Goal: Task Accomplishment & Management: Complete application form

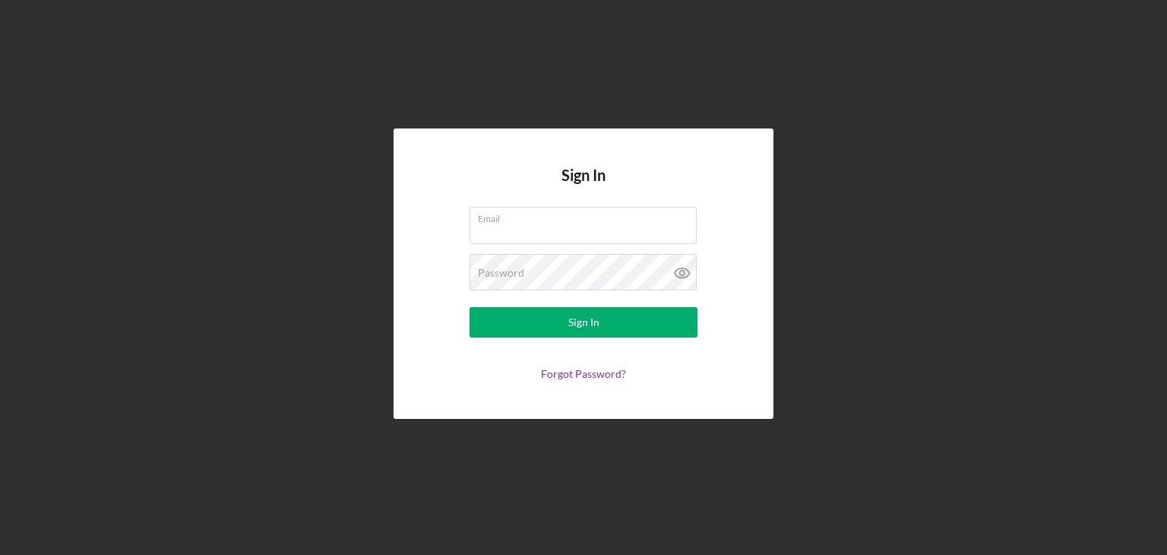
type input "[EMAIL_ADDRESS][DOMAIN_NAME]"
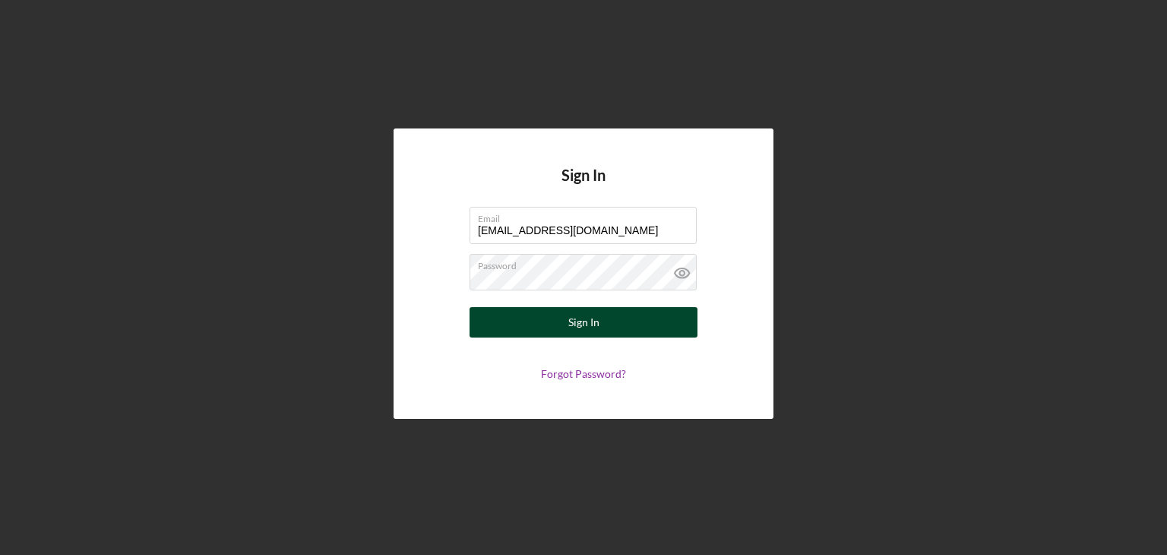
click at [599, 322] on button "Sign In" at bounding box center [584, 322] width 228 height 30
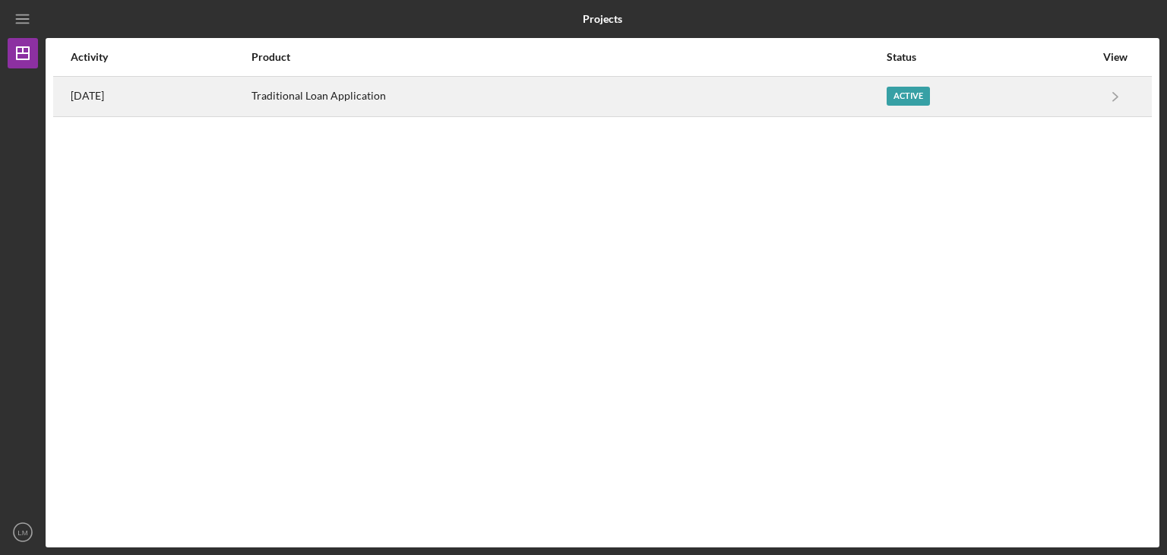
click at [915, 103] on div "Active" at bounding box center [908, 96] width 43 height 19
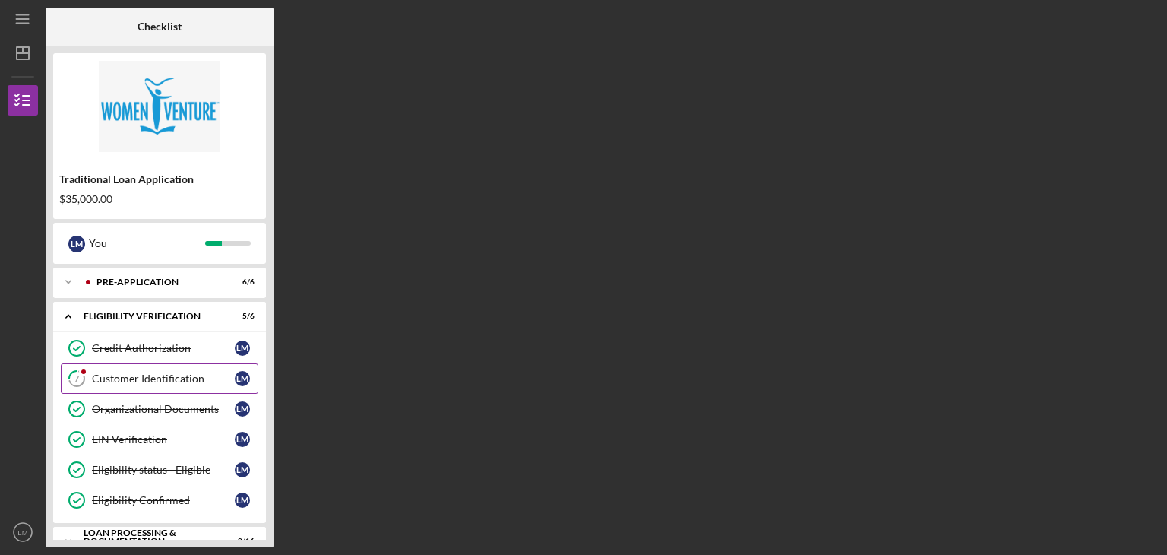
click at [179, 378] on div "Customer Identification" at bounding box center [163, 378] width 143 height 12
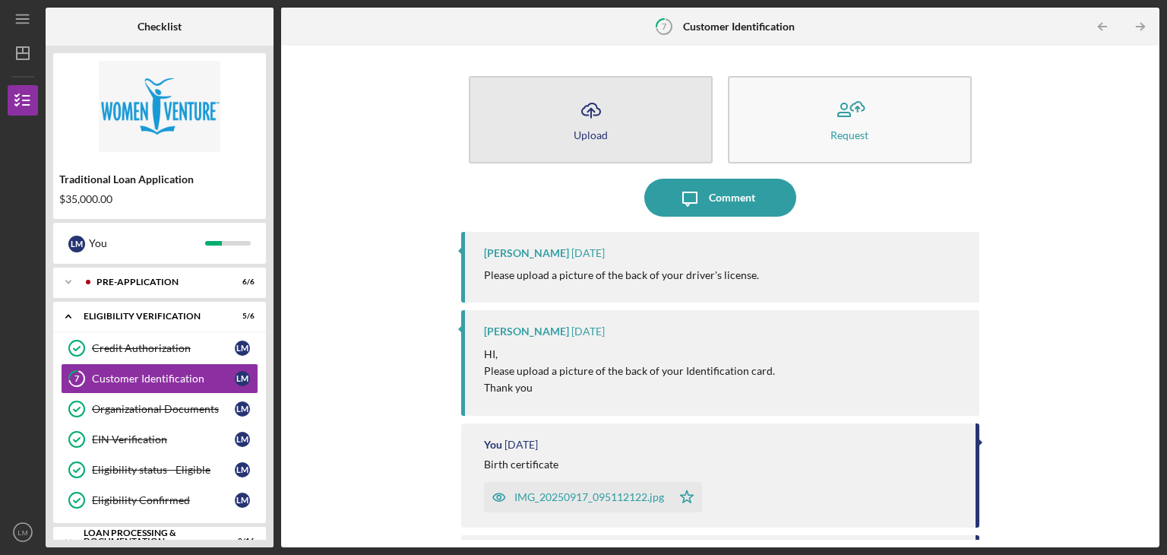
click at [599, 123] on icon "Icon/Upload" at bounding box center [591, 110] width 38 height 38
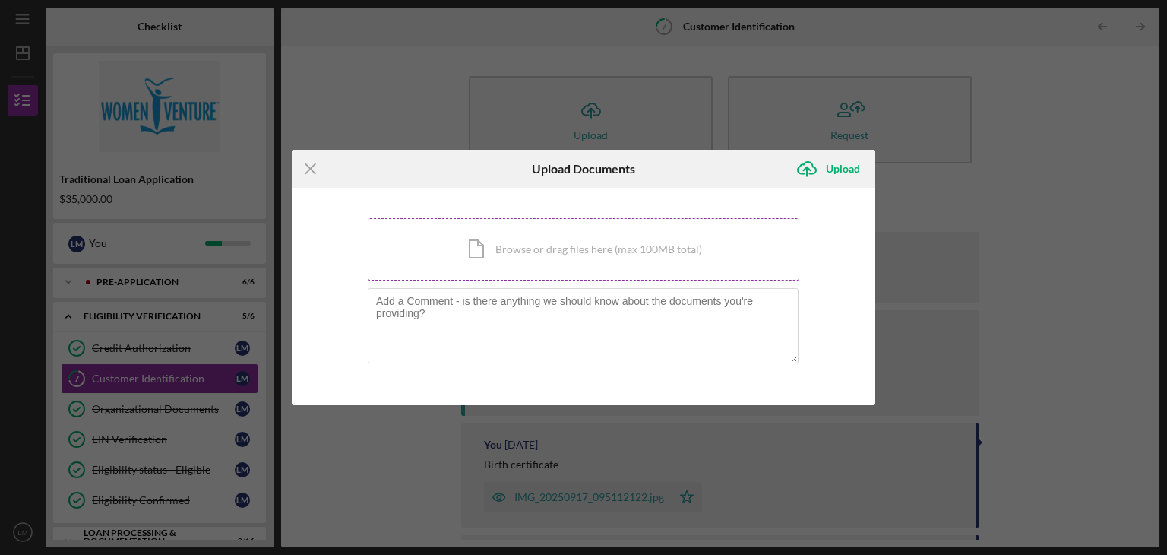
click at [552, 251] on div "Icon/Document Browse or drag files here (max 100MB total) Tap to choose files o…" at bounding box center [584, 249] width 432 height 62
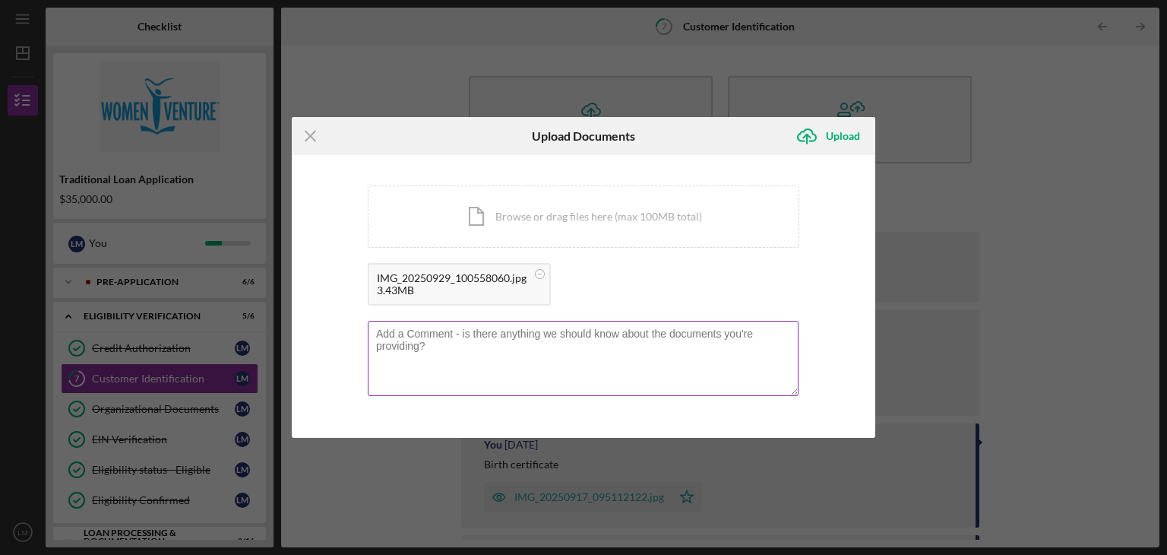
click at [447, 337] on textarea at bounding box center [583, 358] width 431 height 74
type textarea "Back of drivers license"
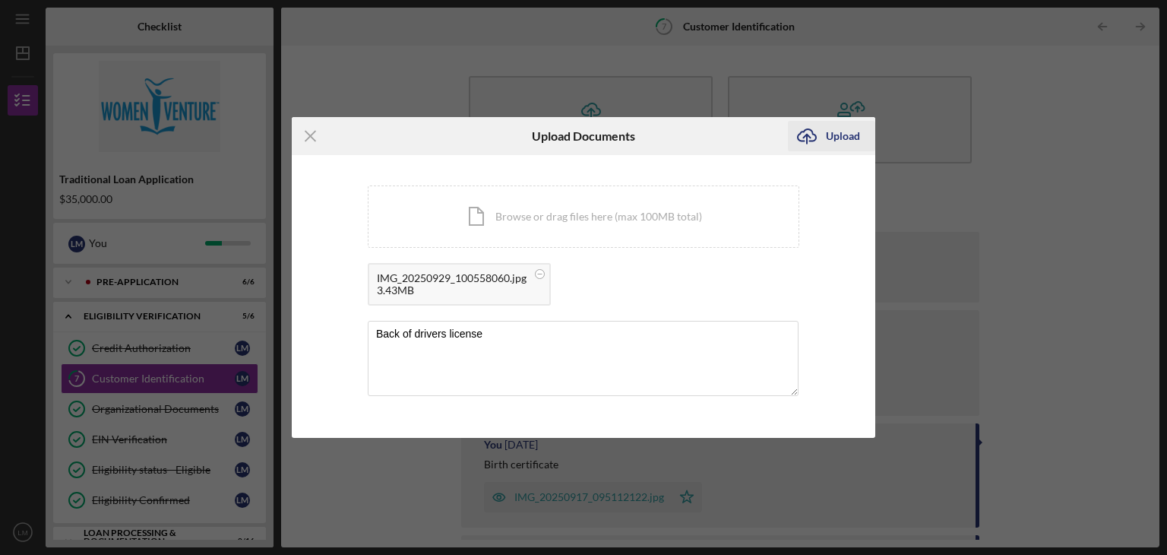
click at [851, 133] on div "Upload" at bounding box center [843, 136] width 34 height 30
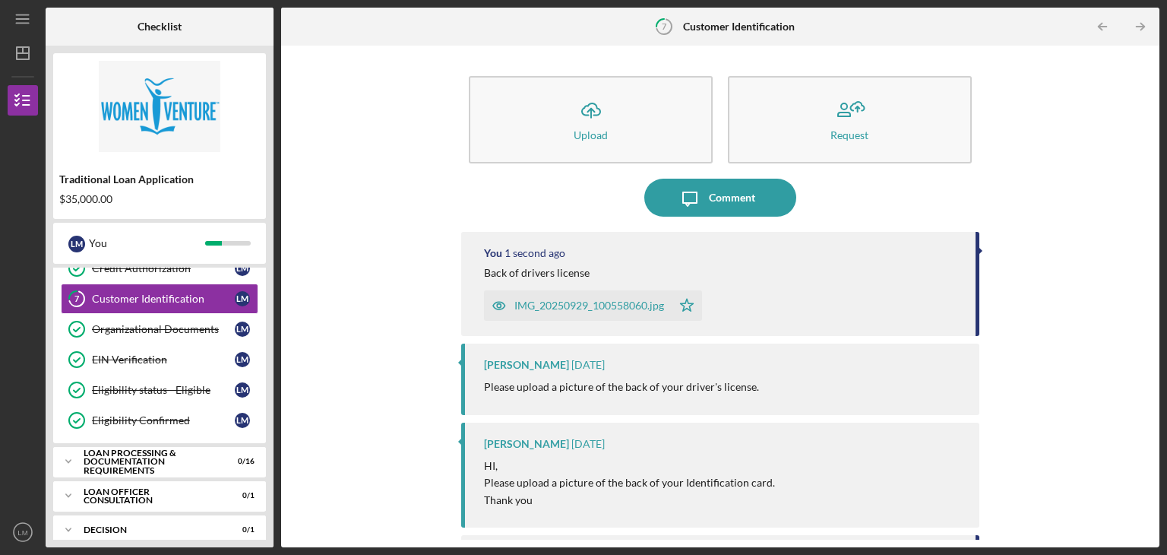
scroll to position [91, 0]
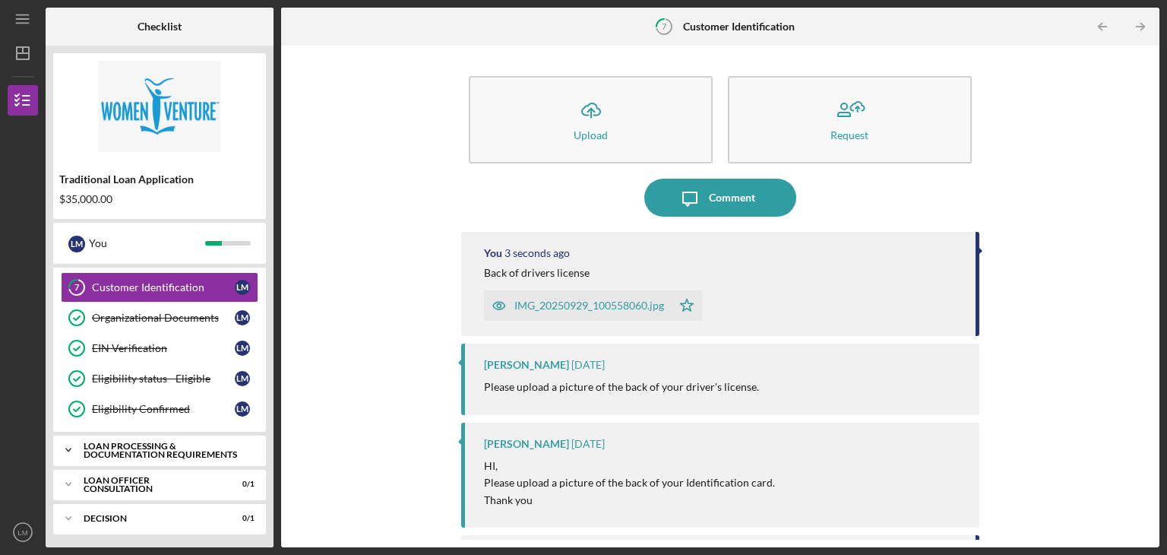
click at [60, 445] on icon "Icon/Expander" at bounding box center [68, 450] width 30 height 30
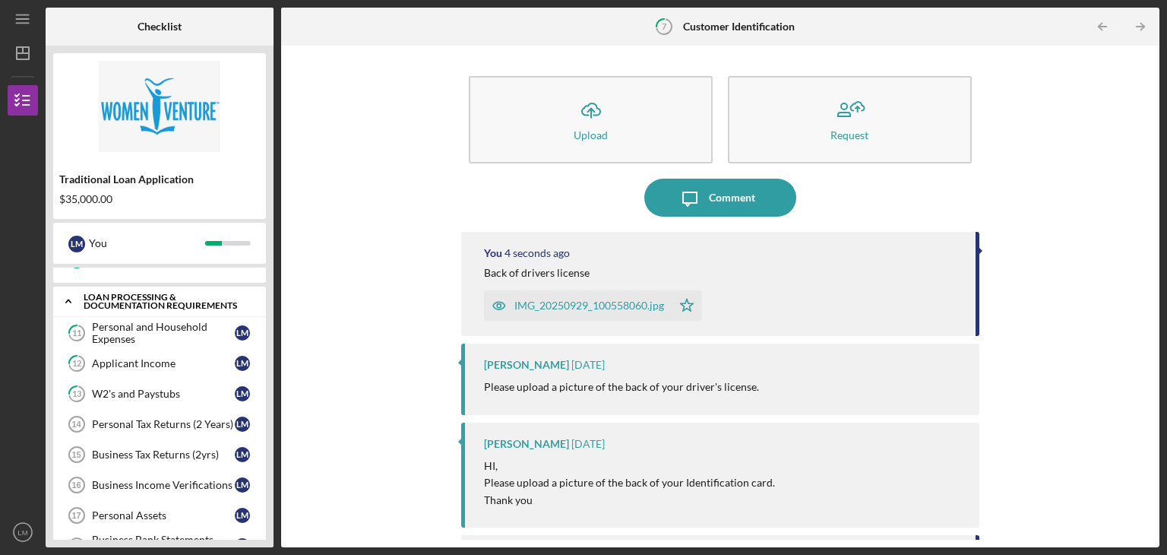
scroll to position [243, 0]
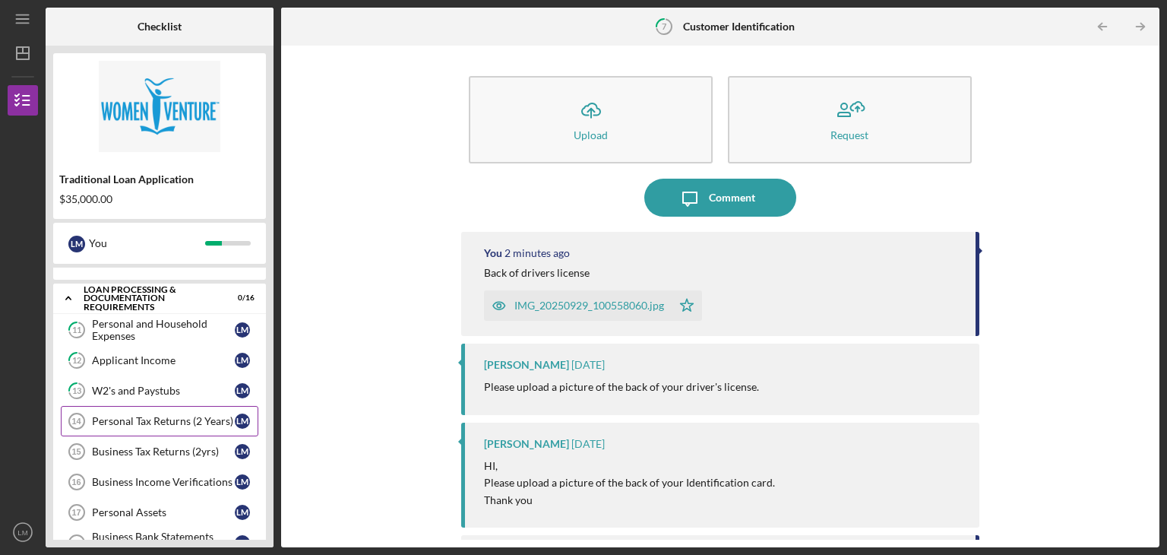
click at [172, 415] on div "Personal Tax Returns (2 Years)" at bounding box center [163, 421] width 143 height 12
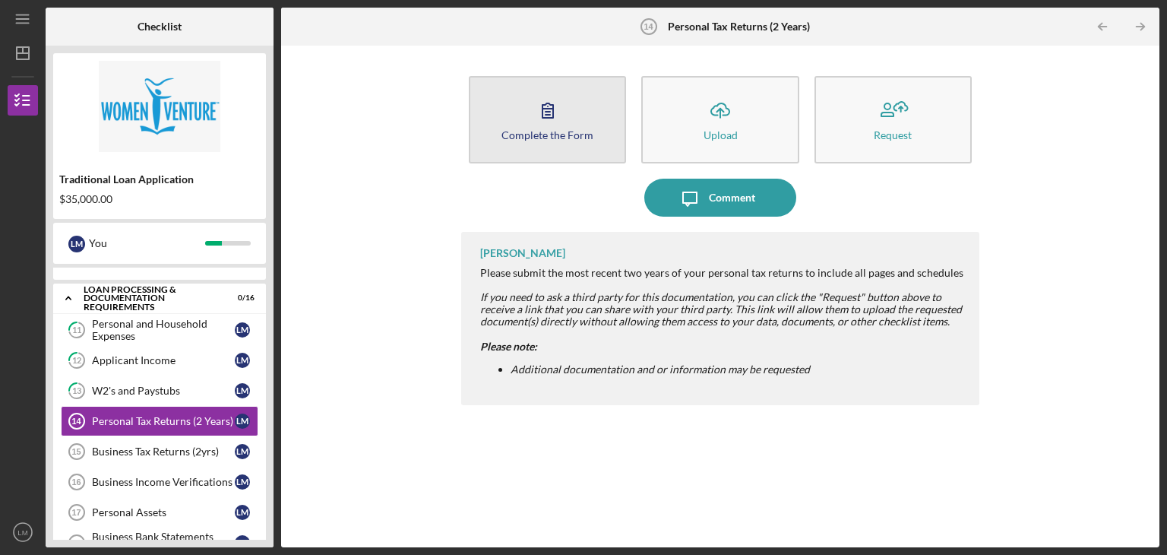
click at [549, 123] on icon "button" at bounding box center [548, 110] width 38 height 38
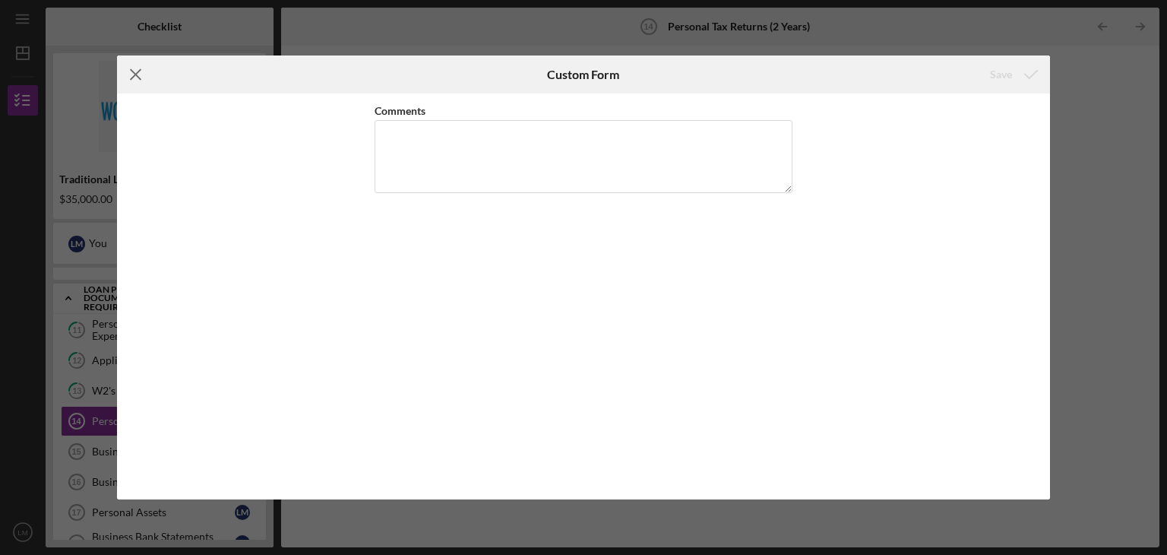
click at [134, 73] on line at bounding box center [136, 75] width 10 height 10
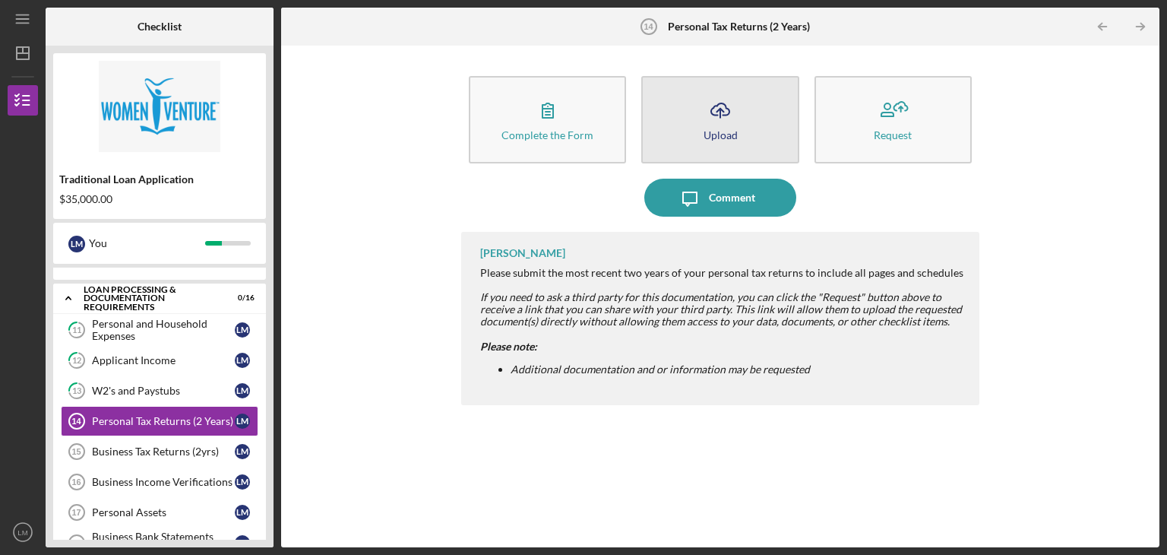
click at [723, 97] on icon "Icon/Upload" at bounding box center [720, 110] width 38 height 38
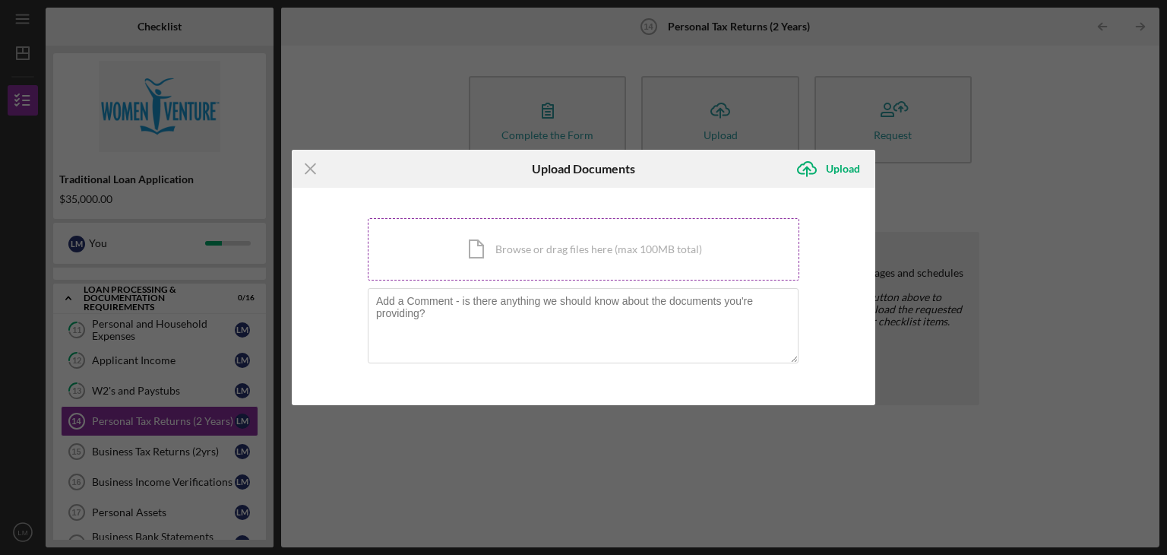
click at [539, 246] on div "Icon/Document Browse or drag files here (max 100MB total) Tap to choose files o…" at bounding box center [584, 249] width 432 height 62
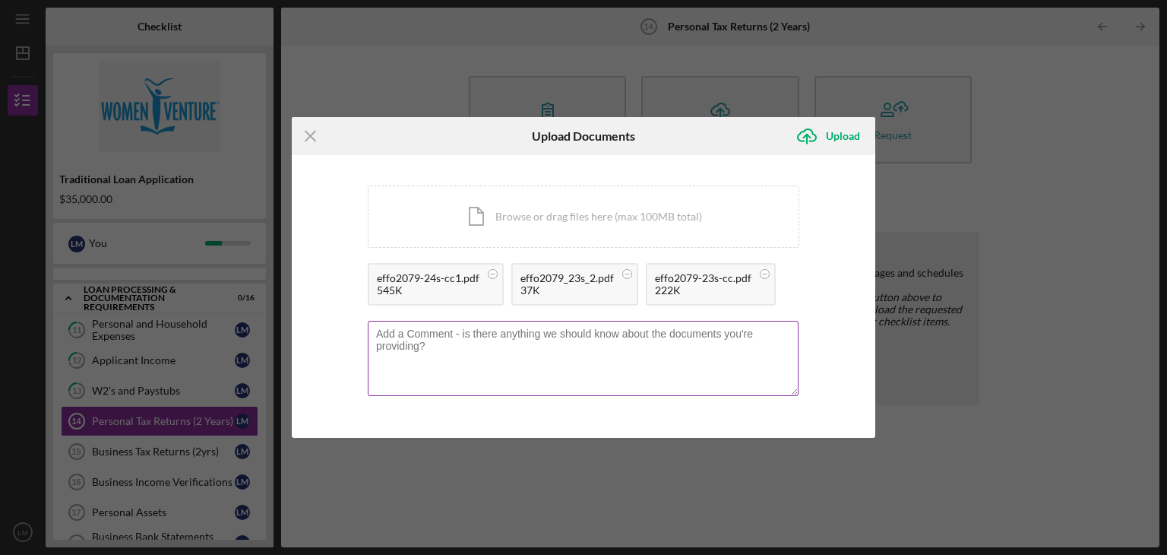
click at [400, 331] on textarea at bounding box center [583, 358] width 431 height 74
click at [490, 275] on circle at bounding box center [493, 274] width 9 height 9
click at [480, 277] on circle at bounding box center [483, 274] width 9 height 9
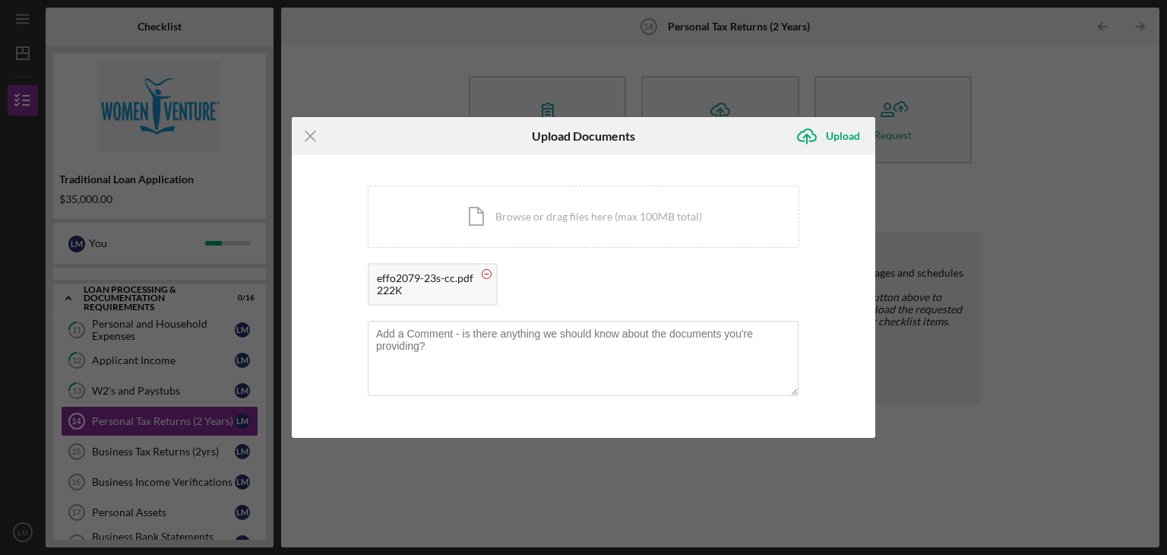
click at [483, 277] on circle at bounding box center [487, 274] width 9 height 9
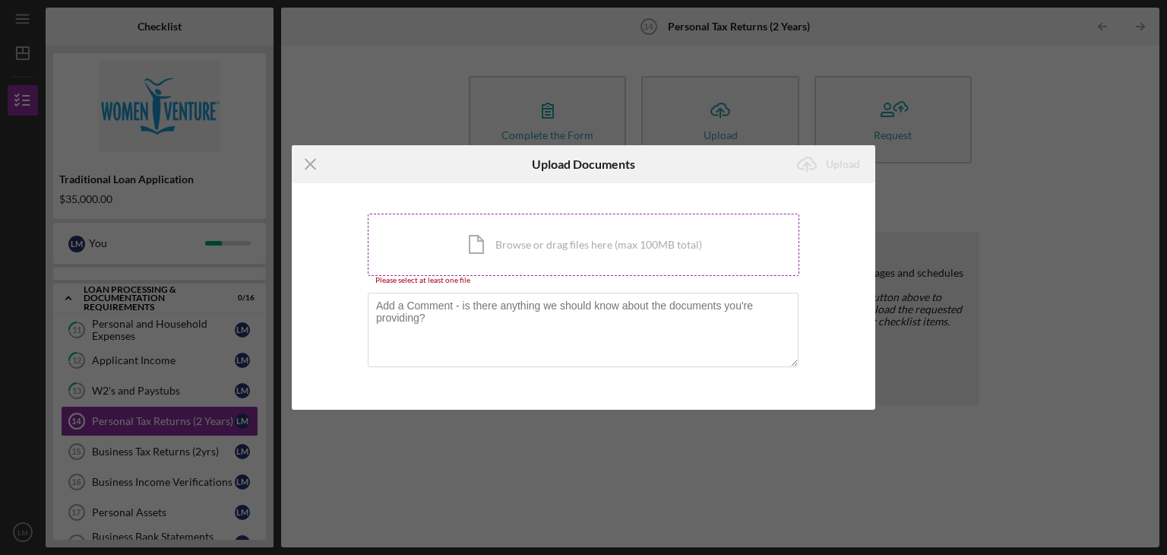
click at [516, 248] on div "Icon/Document Browse or drag files here (max 100MB total) Tap to choose files o…" at bounding box center [584, 245] width 432 height 62
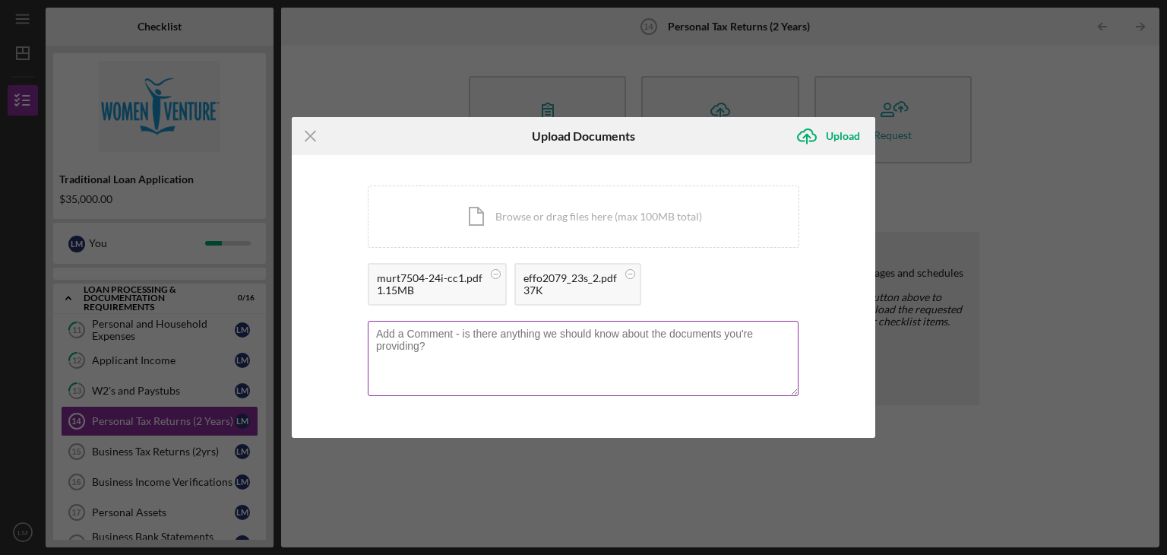
click at [426, 335] on textarea at bounding box center [583, 358] width 431 height 74
click at [842, 141] on div "Upload" at bounding box center [843, 136] width 34 height 30
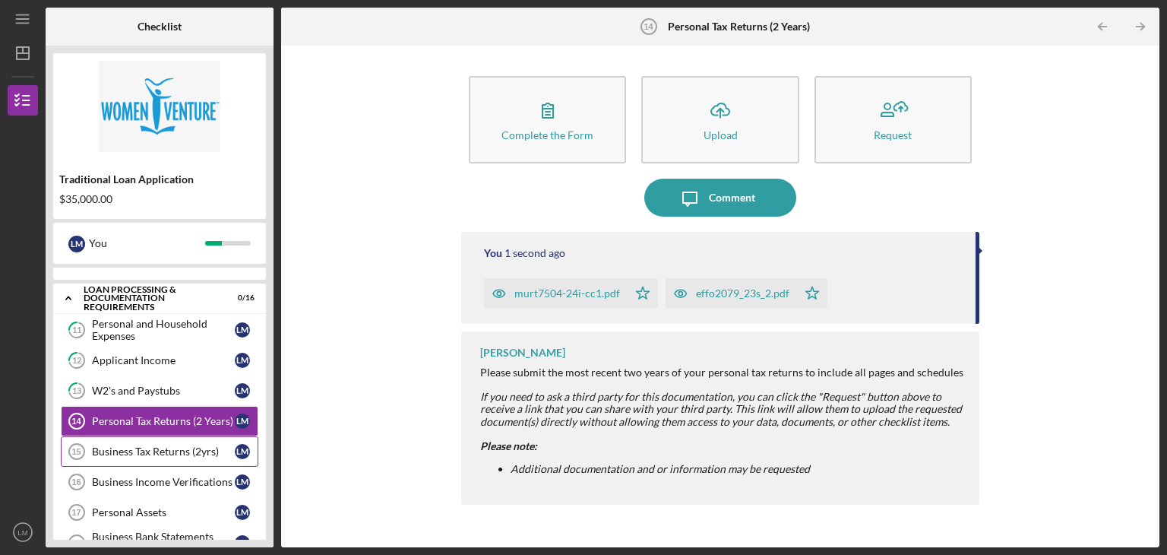
click at [165, 445] on div "Business Tax Returns (2yrs)" at bounding box center [163, 451] width 143 height 12
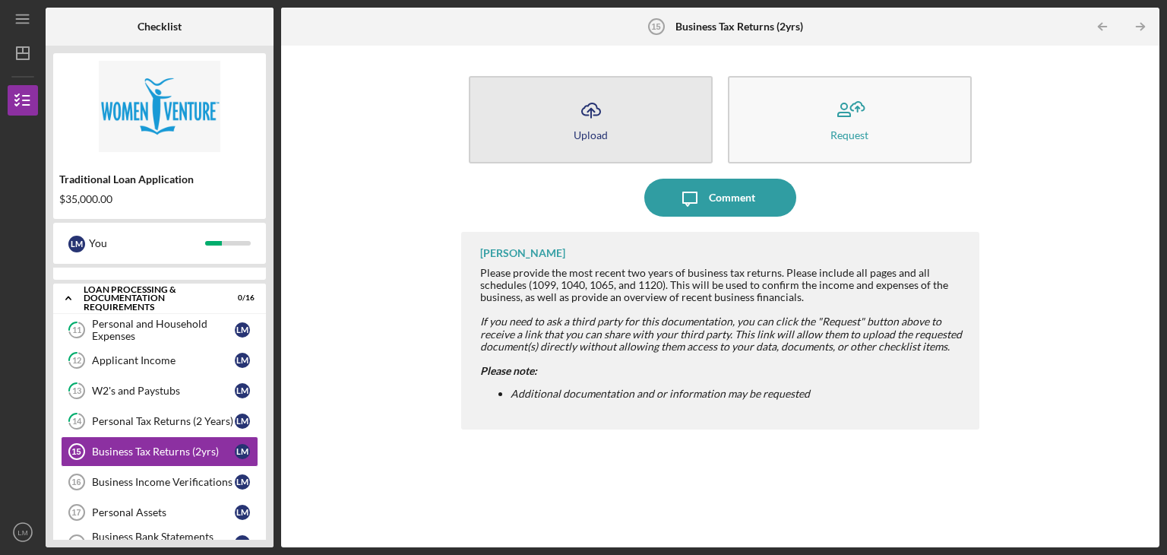
click at [574, 112] on icon "Icon/Upload" at bounding box center [591, 110] width 38 height 38
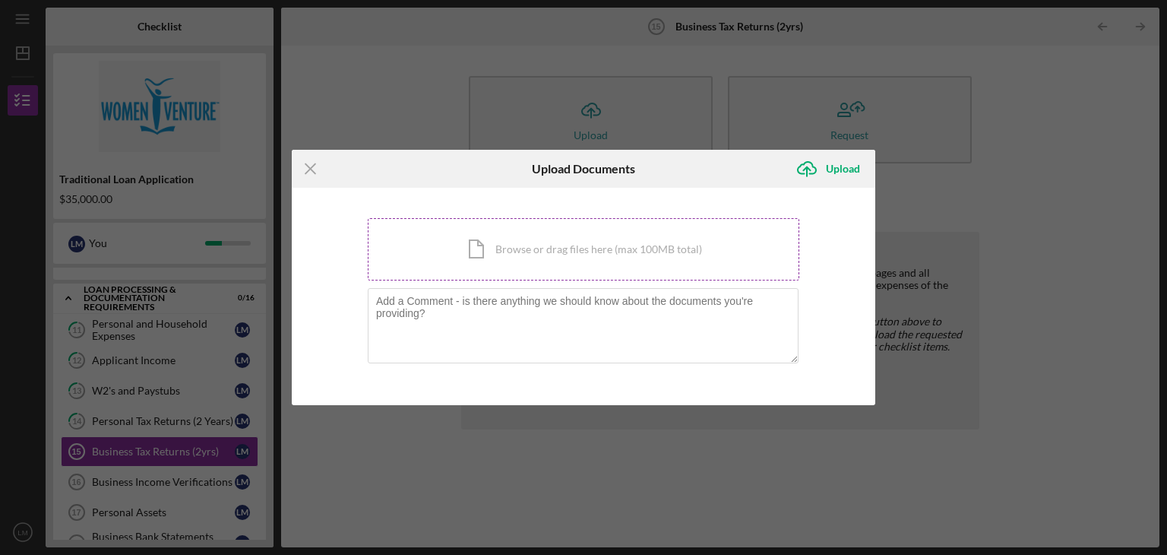
click at [521, 249] on div "Icon/Document Browse or drag files here (max 100MB total) Tap to choose files o…" at bounding box center [584, 249] width 432 height 62
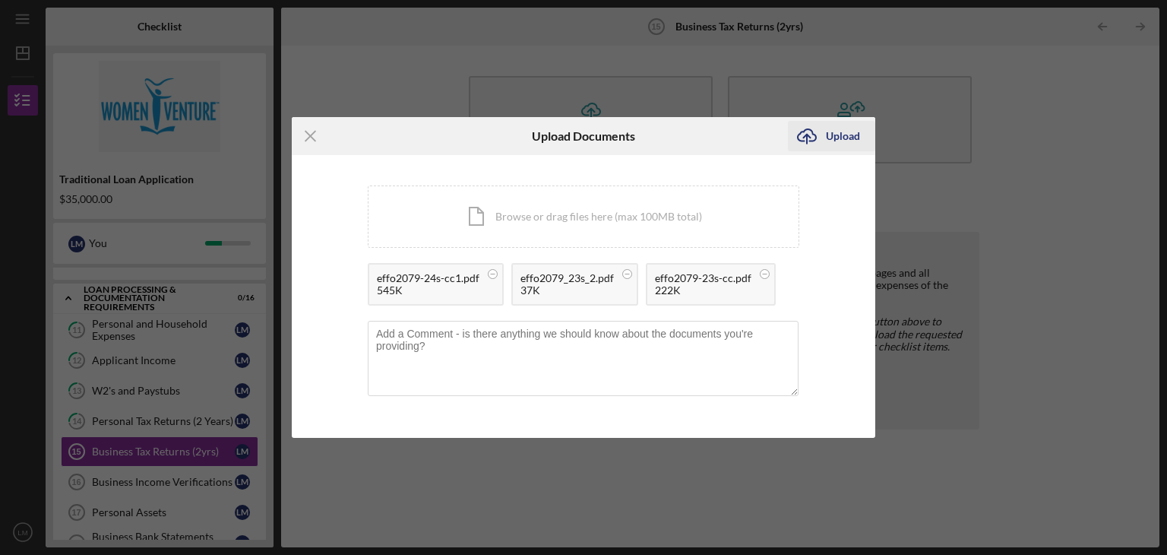
click at [836, 134] on div "Upload" at bounding box center [843, 136] width 34 height 30
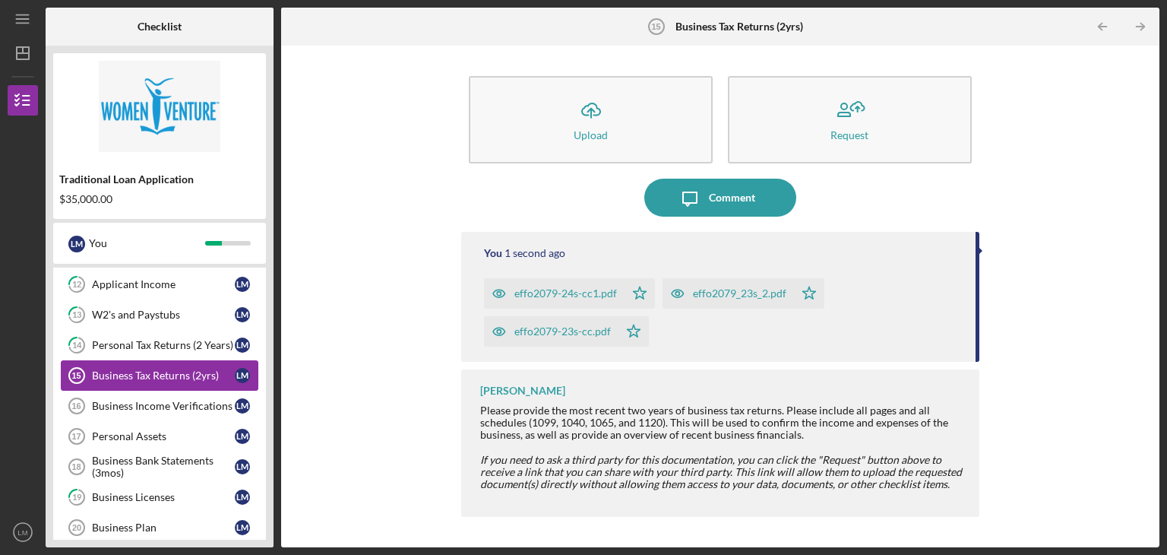
scroll to position [319, 0]
click at [166, 407] on div "Business Income Verifications" at bounding box center [163, 406] width 143 height 12
